Goal: Task Accomplishment & Management: Manage account settings

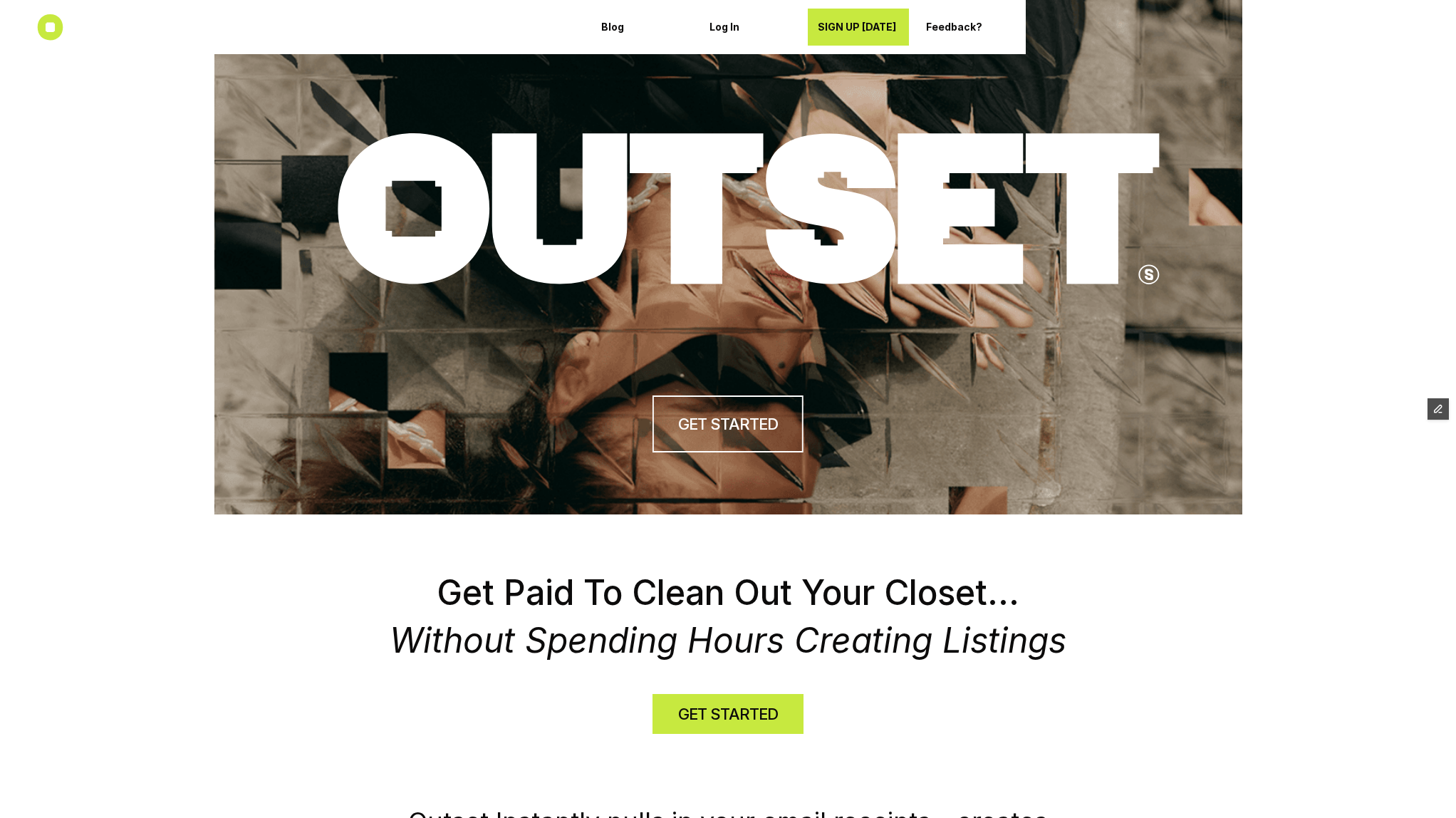
click at [41, 29] on use at bounding box center [50, 27] width 26 height 26
click at [728, 24] on p "Log In" at bounding box center [750, 27] width 81 height 12
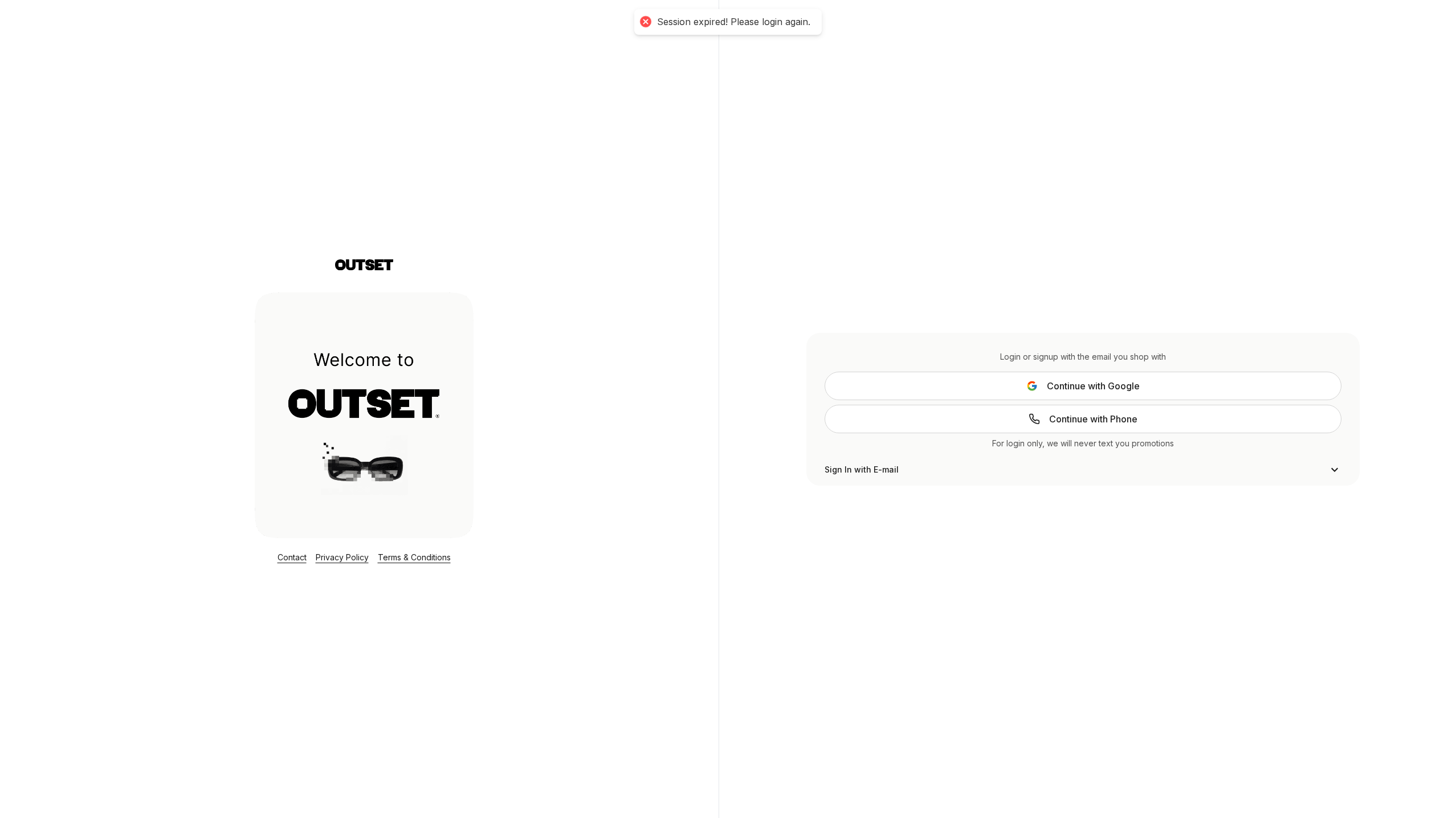
click at [1092, 389] on span "Continue with Google" at bounding box center [1093, 385] width 93 height 13
